Goal: Information Seeking & Learning: Learn about a topic

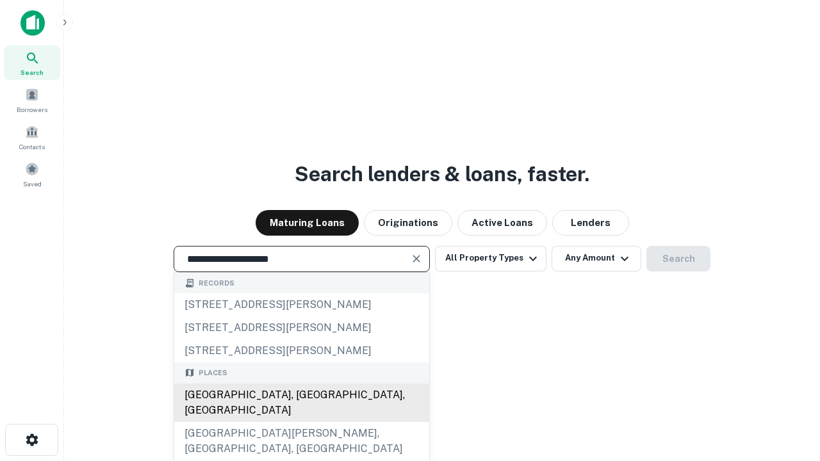
click at [301, 422] on div "[GEOGRAPHIC_DATA], [GEOGRAPHIC_DATA], [GEOGRAPHIC_DATA]" at bounding box center [301, 403] width 255 height 38
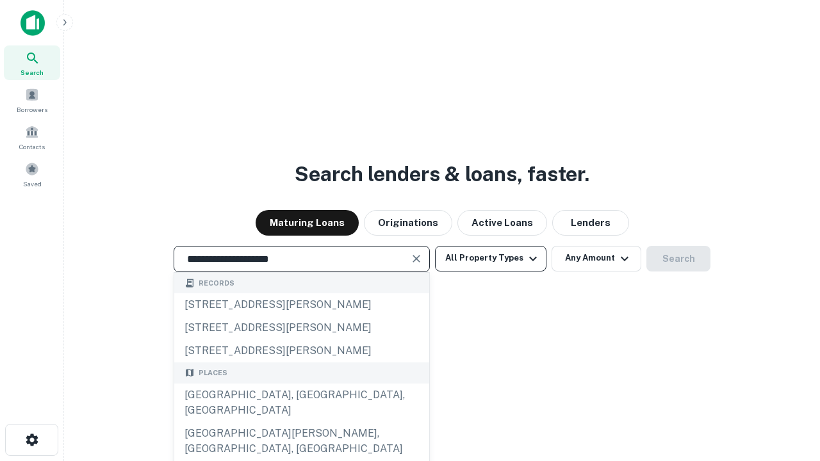
click at [491, 258] on button "All Property Types" at bounding box center [490, 259] width 111 height 26
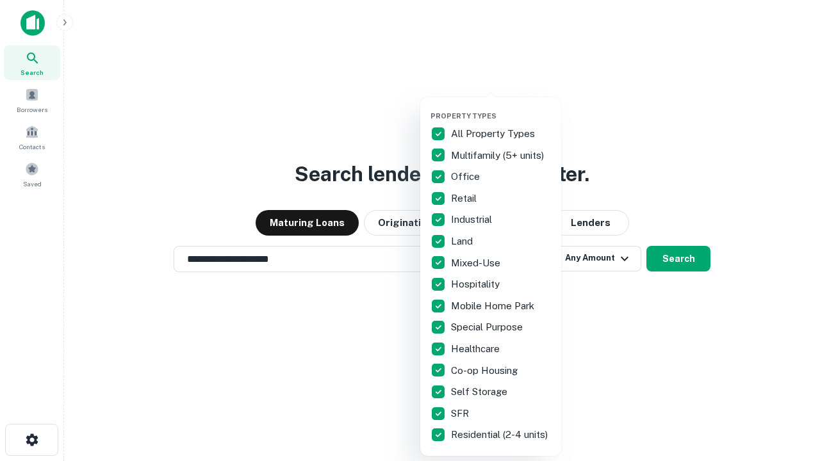
type input "**********"
click at [501, 108] on button "button" at bounding box center [500, 108] width 141 height 1
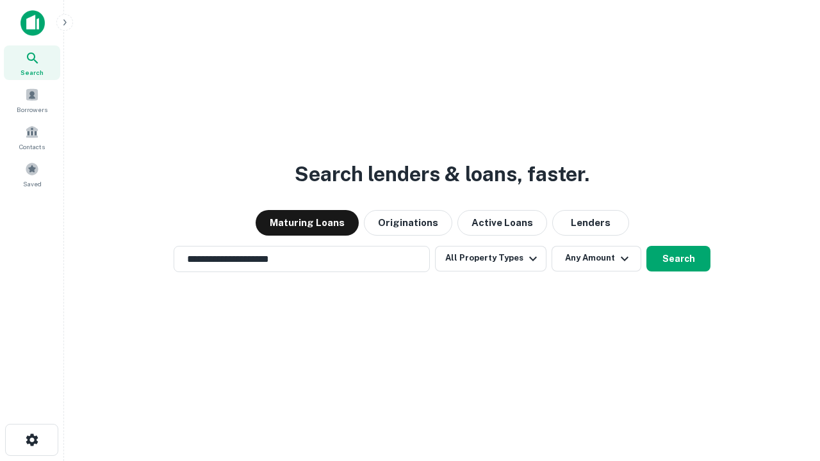
scroll to position [20, 0]
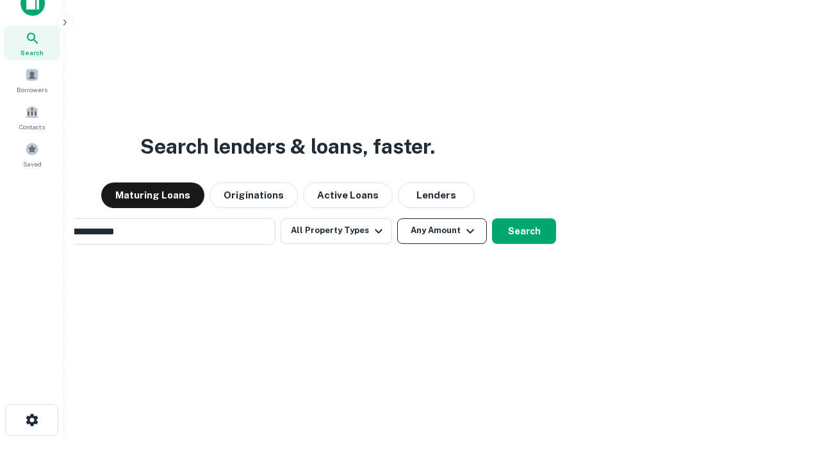
click at [397, 218] on button "Any Amount" at bounding box center [442, 231] width 90 height 26
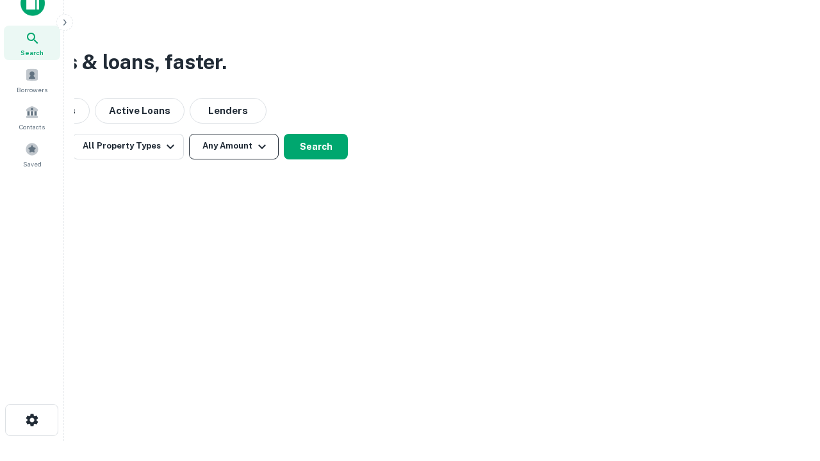
scroll to position [20, 0]
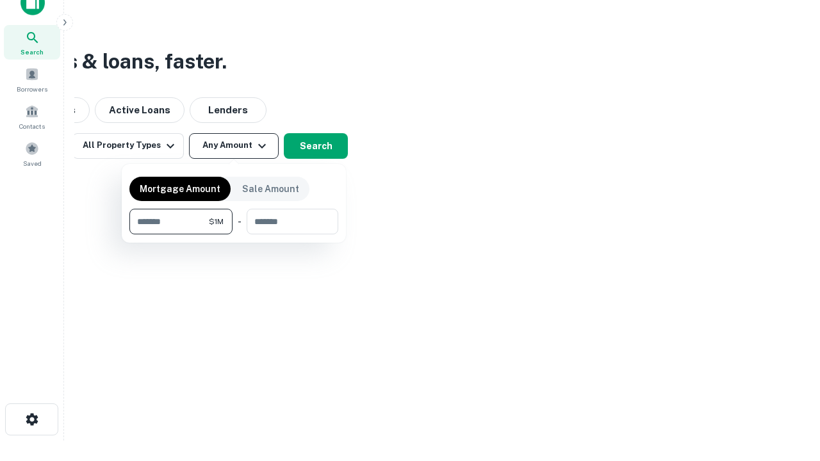
type input "*******"
click at [234, 234] on button "button" at bounding box center [233, 234] width 209 height 1
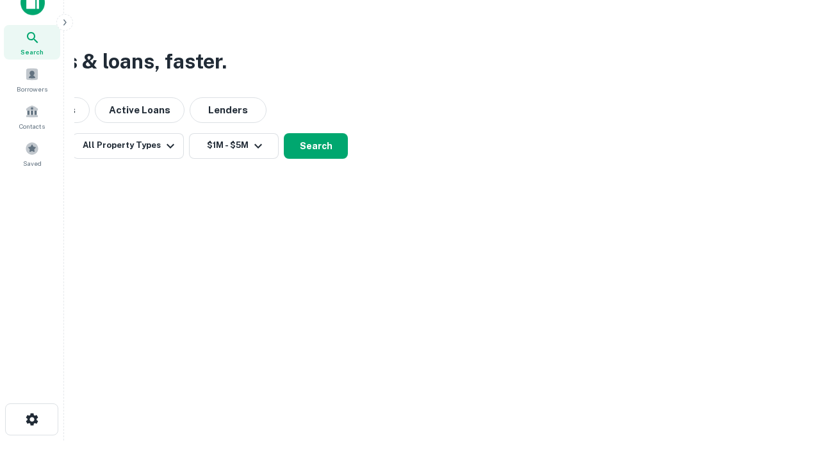
scroll to position [20, 0]
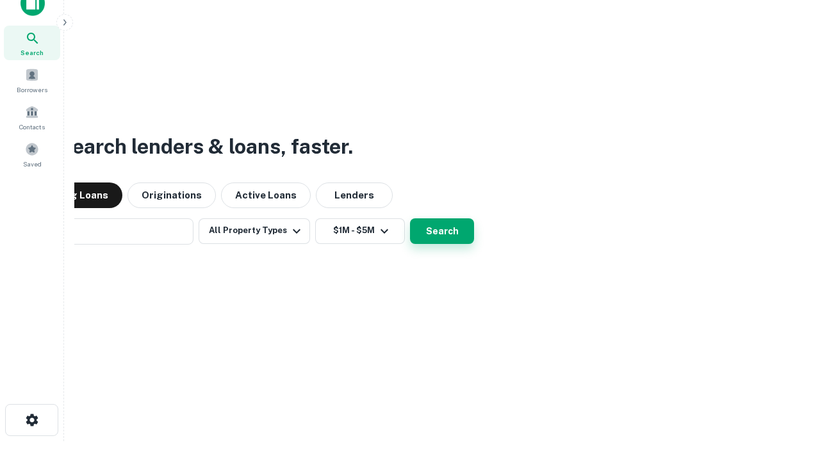
click at [410, 218] on button "Search" at bounding box center [442, 231] width 64 height 26
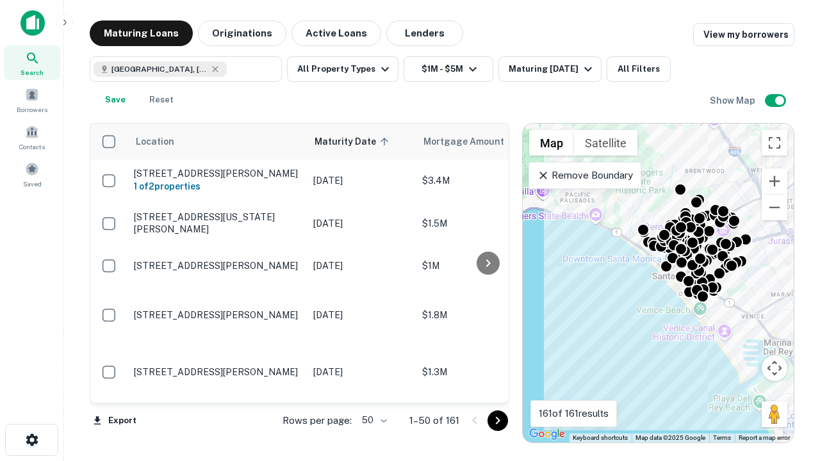
click at [372, 420] on body "Search Borrowers Contacts Saved Maturing Loans Originations Active Loans Lender…" at bounding box center [410, 230] width 820 height 461
click at [373, 388] on li "25" at bounding box center [372, 388] width 37 height 23
